Goal: Navigation & Orientation: Find specific page/section

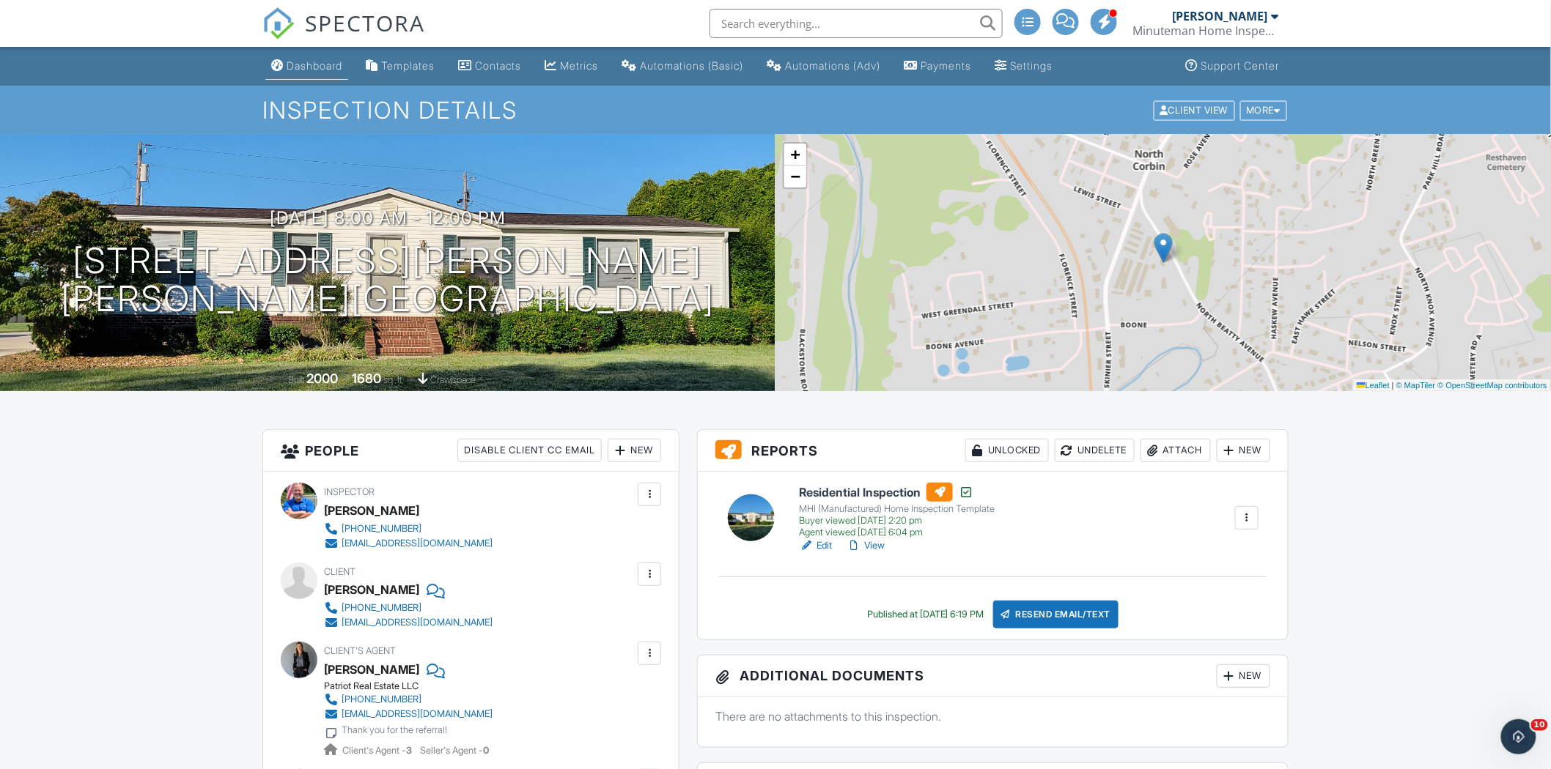
click at [295, 71] on div "Dashboard" at bounding box center [315, 65] width 56 height 12
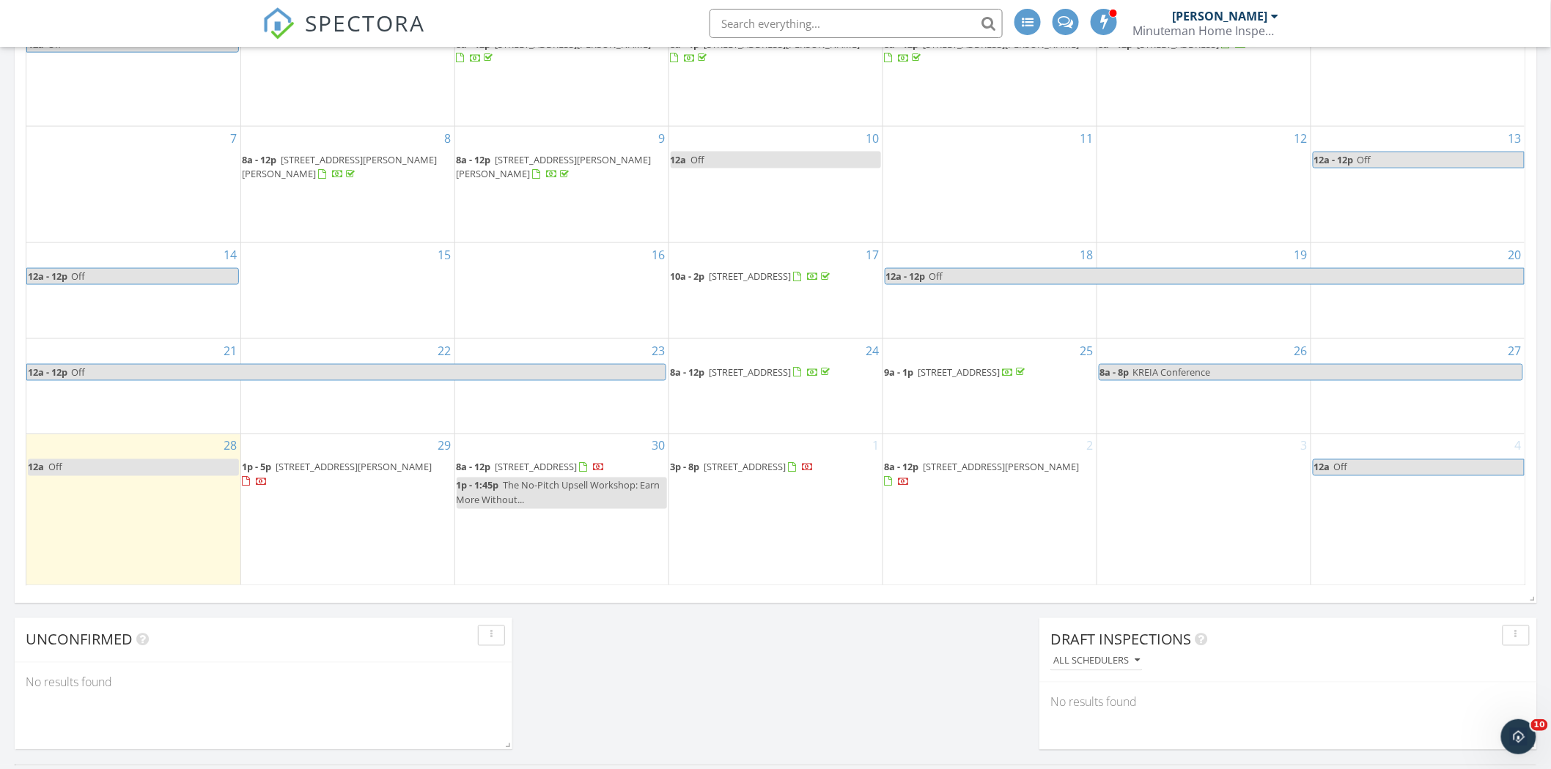
scroll to position [764, 0]
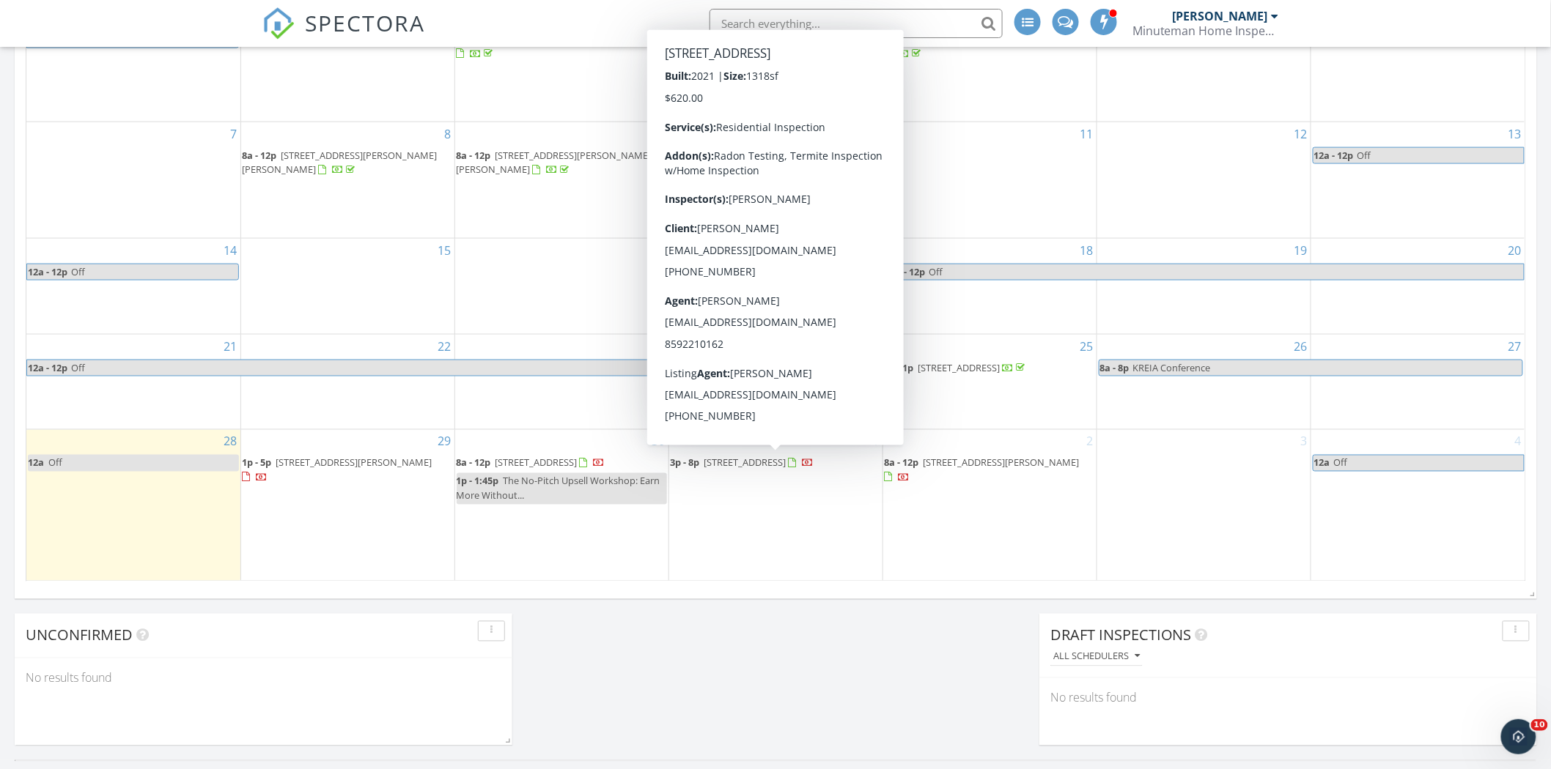
click at [785, 462] on span "3p - 8p [STREET_ADDRESS]" at bounding box center [743, 464] width 144 height 15
